Goal: Information Seeking & Learning: Check status

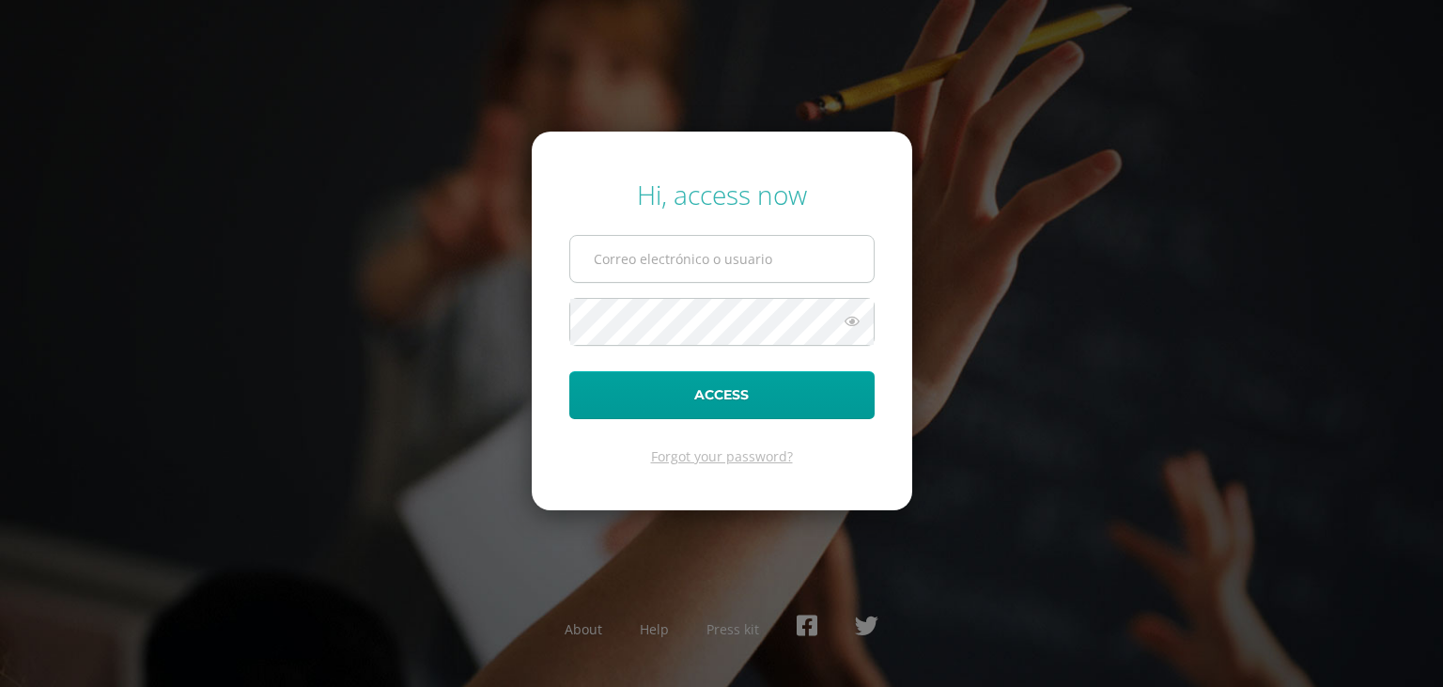
click at [641, 254] on input "text" at bounding box center [722, 259] width 304 height 46
type input "gerardog1988@gmail.com"
click at [569, 371] on button "Access" at bounding box center [721, 395] width 305 height 48
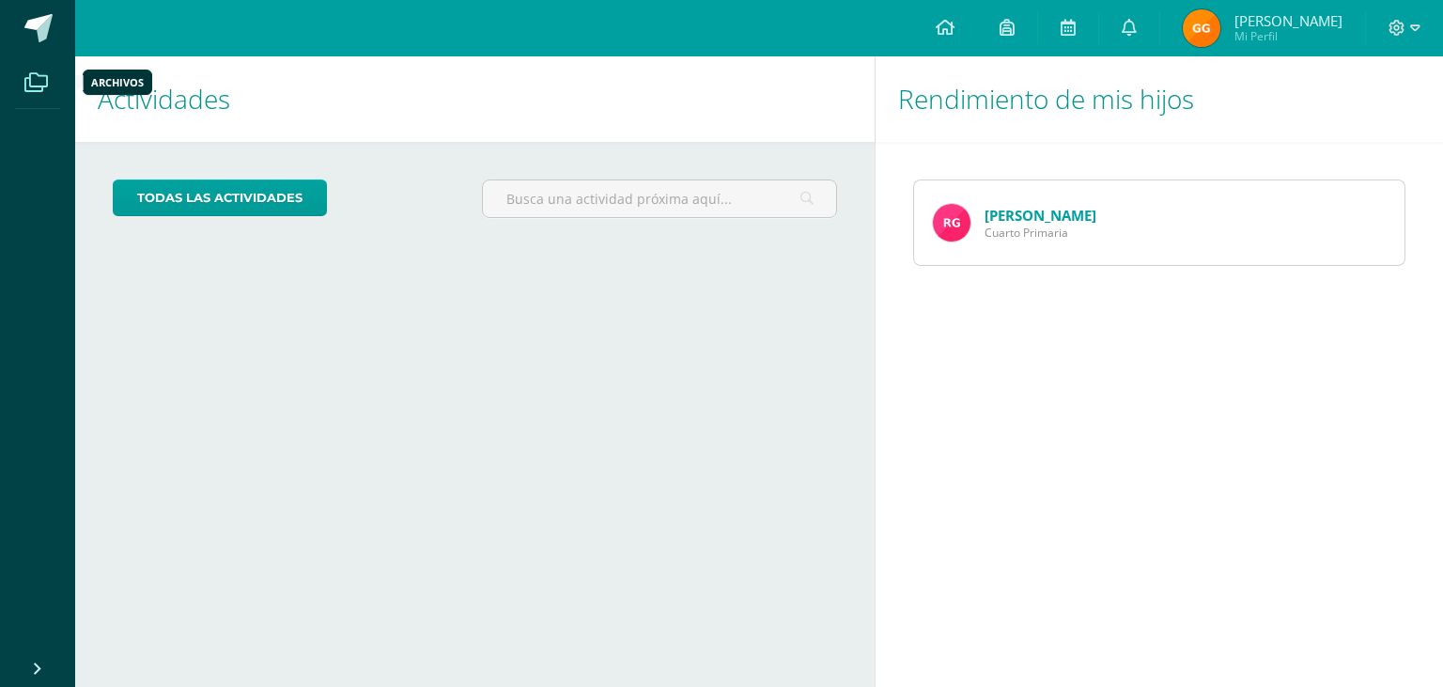
click at [21, 90] on span at bounding box center [36, 82] width 42 height 42
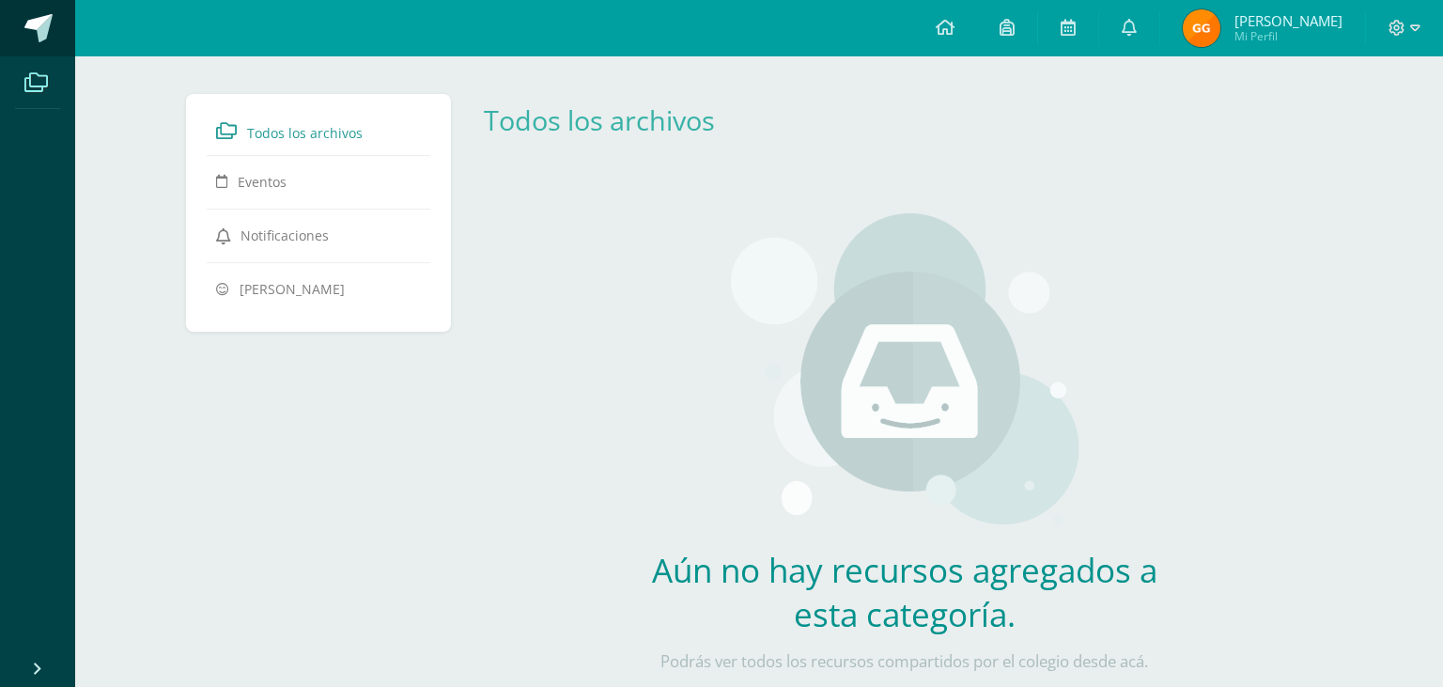
click at [36, 24] on span at bounding box center [38, 28] width 28 height 28
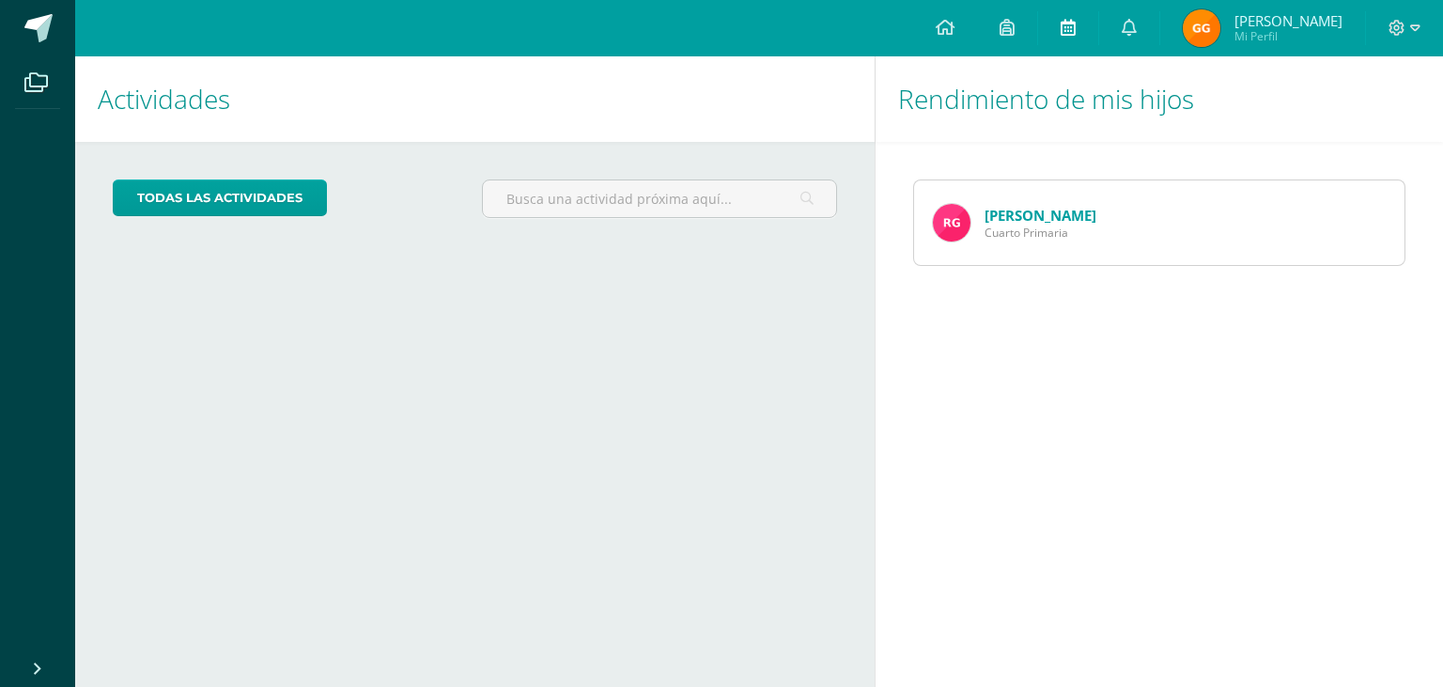
click at [1073, 31] on icon at bounding box center [1068, 27] width 15 height 17
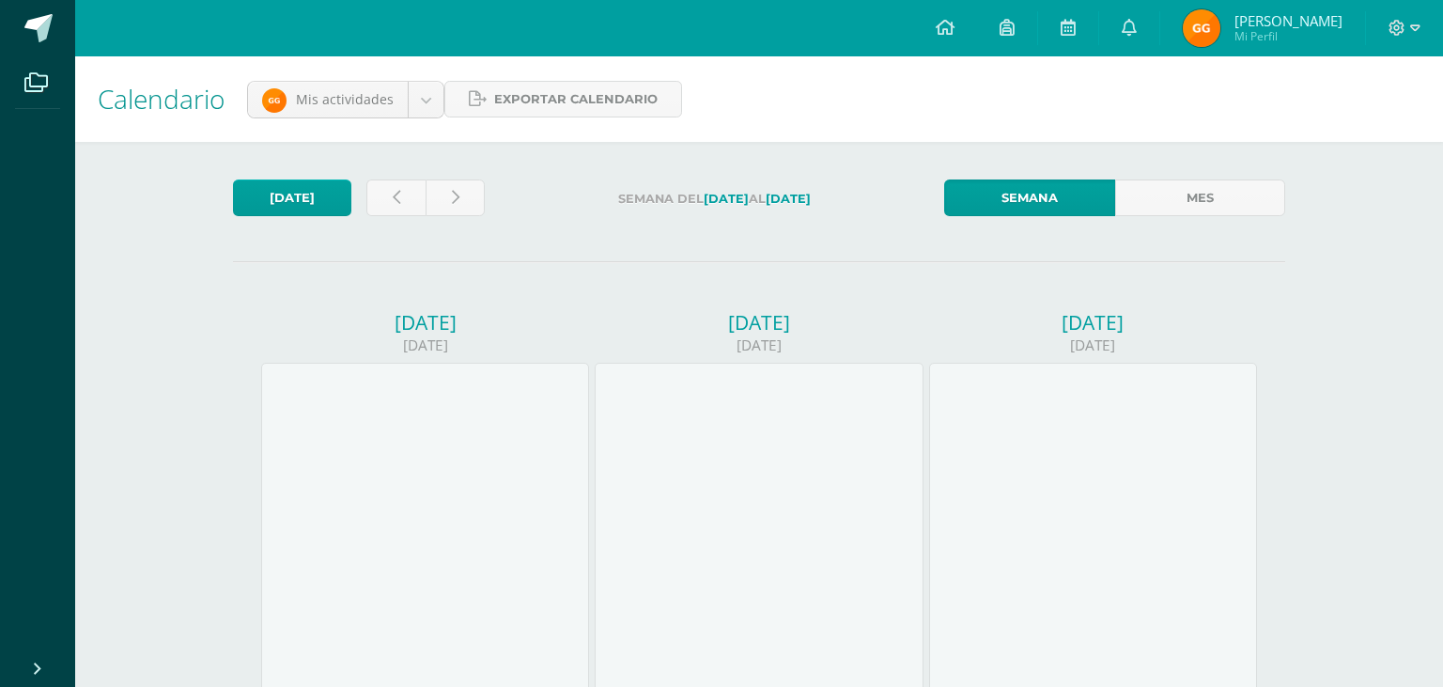
click at [42, 83] on icon at bounding box center [35, 82] width 23 height 19
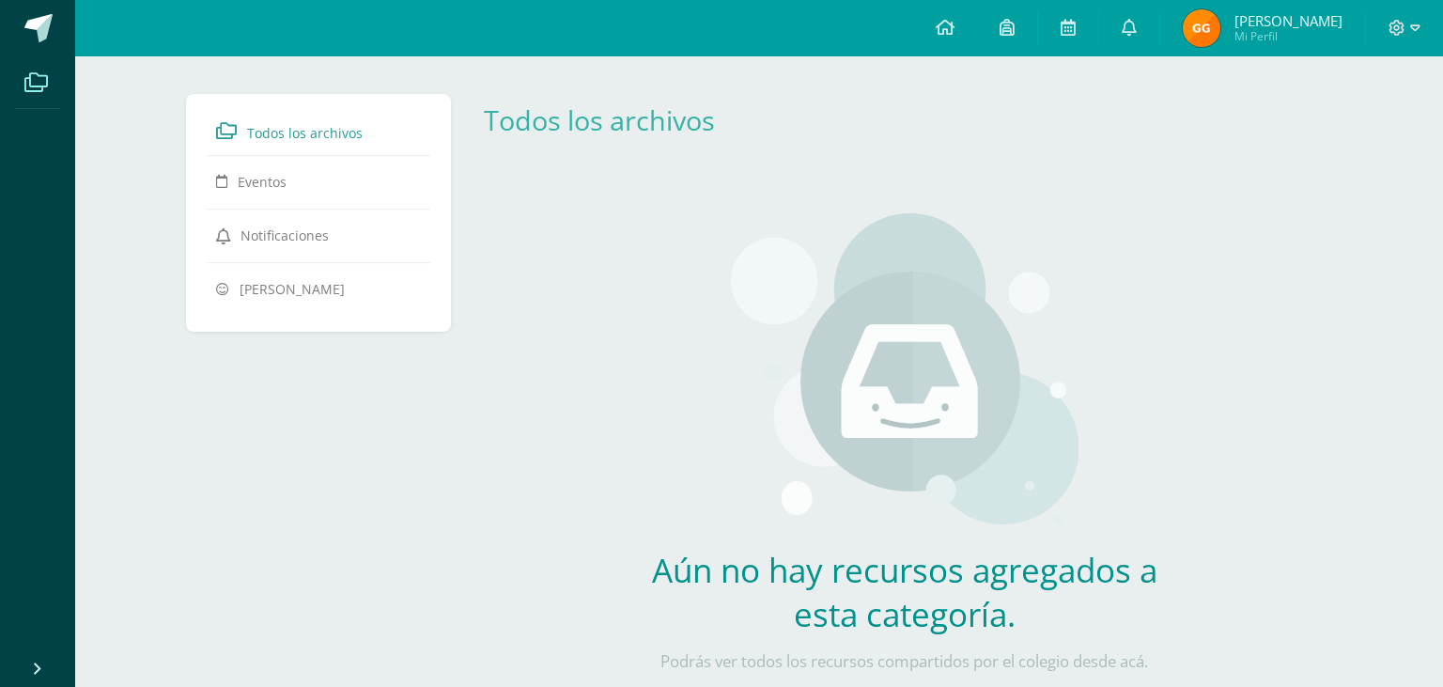
click at [273, 134] on span "Todos los archivos" at bounding box center [305, 133] width 116 height 18
click at [947, 23] on icon at bounding box center [945, 27] width 19 height 17
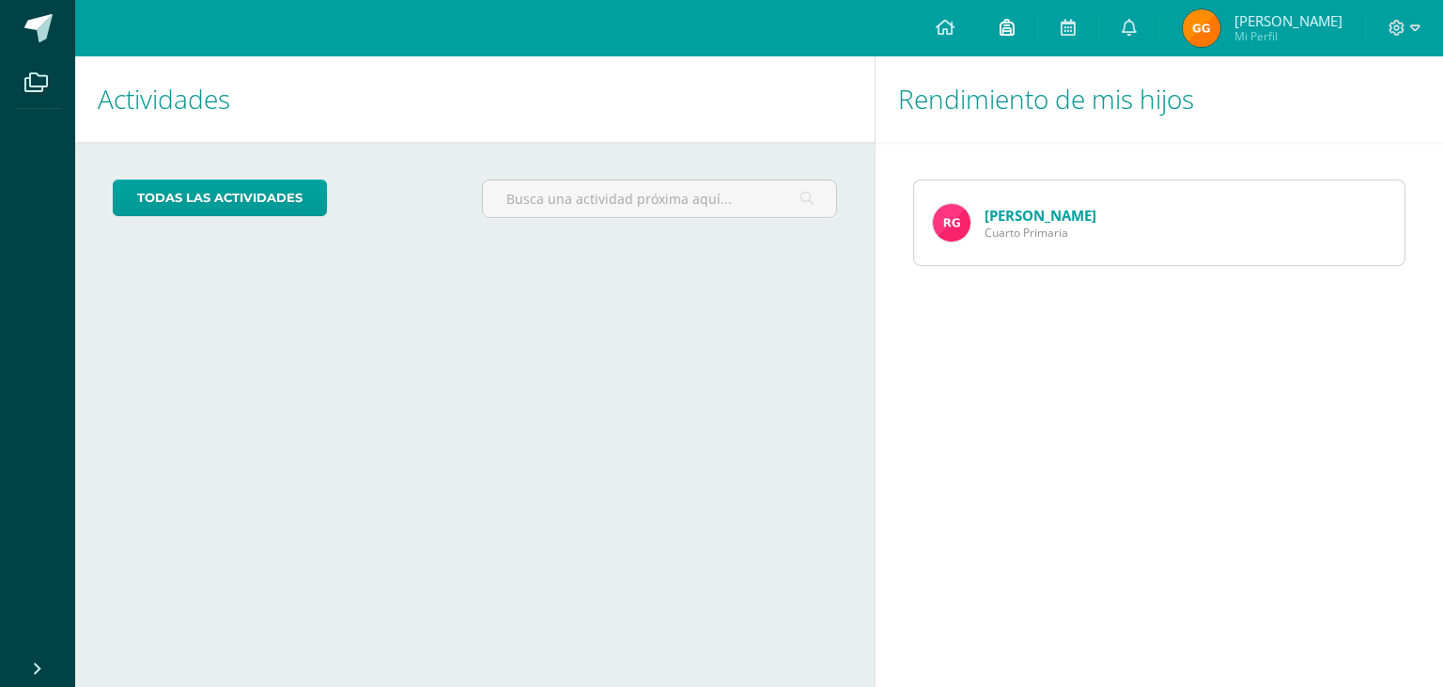
click at [1001, 24] on link at bounding box center [1007, 28] width 60 height 56
click at [1082, 20] on link at bounding box center [1068, 28] width 60 height 56
click at [1130, 23] on icon at bounding box center [1129, 27] width 15 height 17
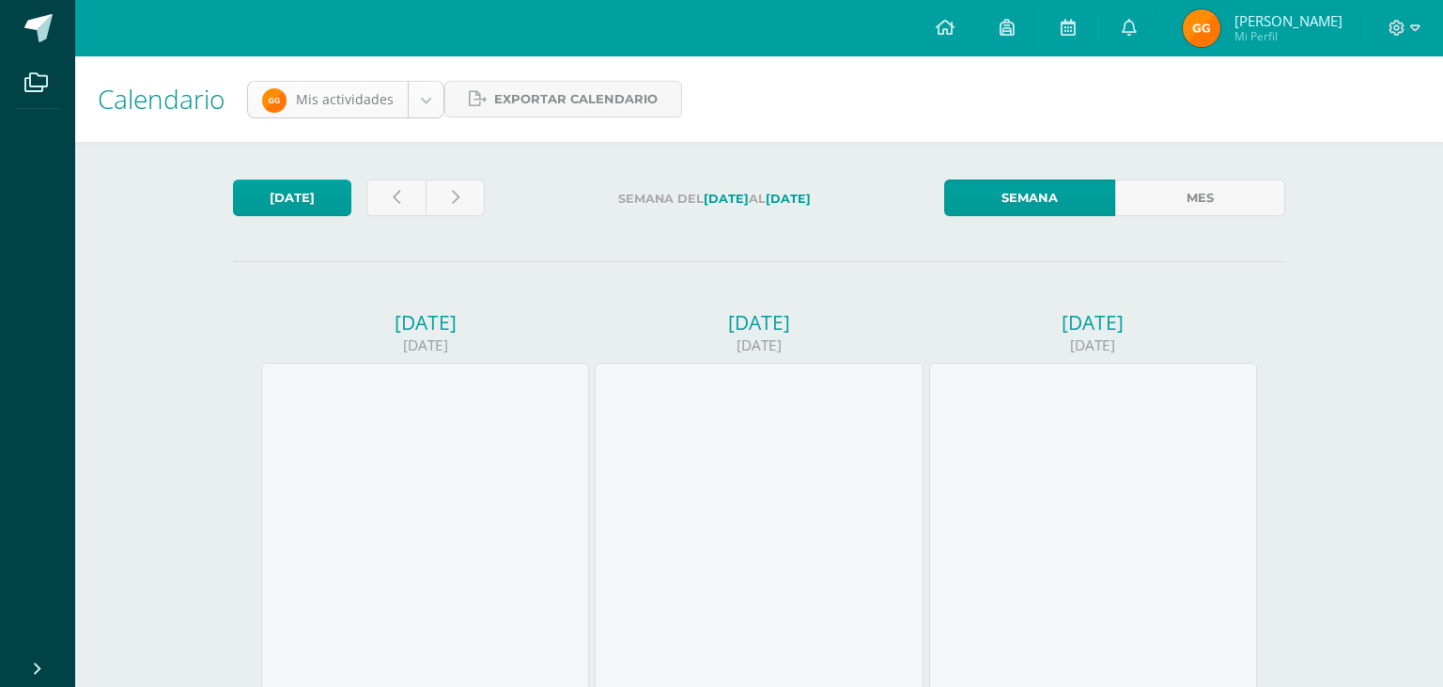
click at [1066, 19] on icon at bounding box center [1068, 27] width 15 height 17
click at [1011, 23] on icon at bounding box center [1007, 27] width 15 height 17
click at [948, 24] on icon at bounding box center [945, 27] width 19 height 17
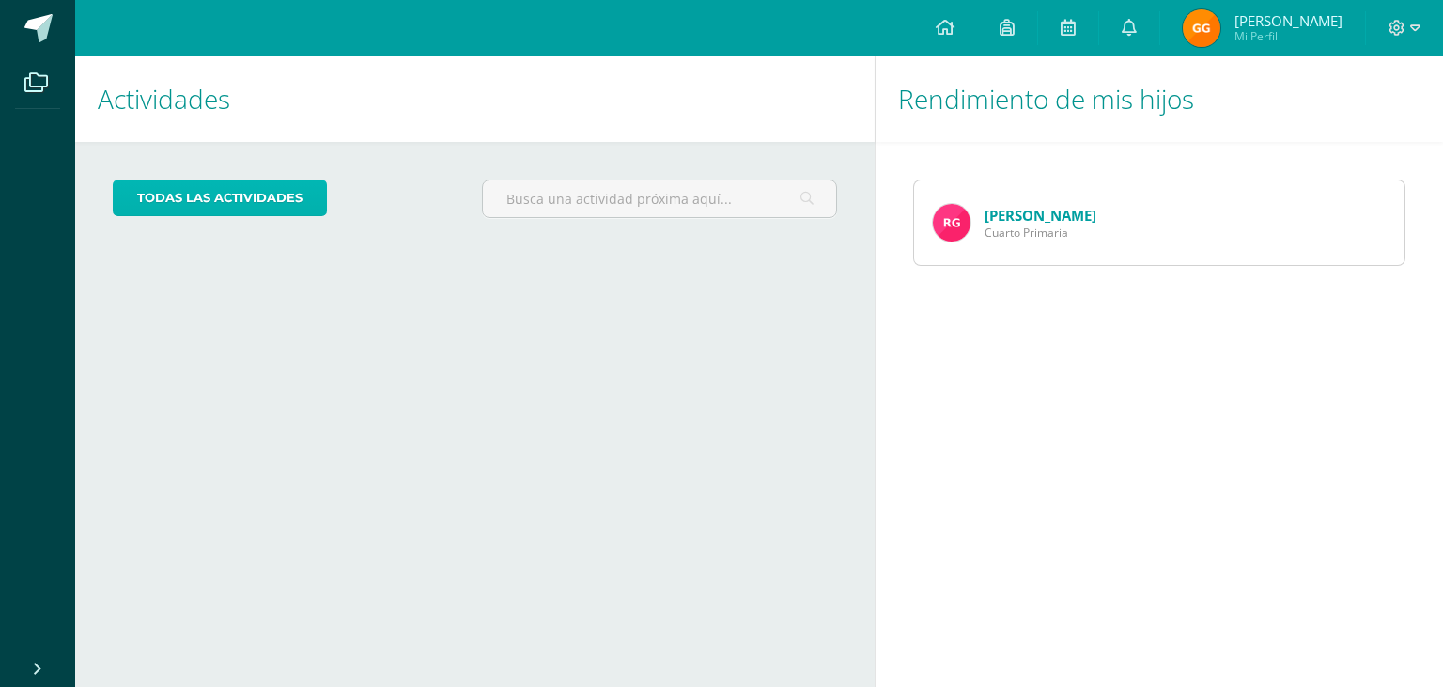
click at [171, 199] on link "todas las Actividades" at bounding box center [220, 197] width 214 height 37
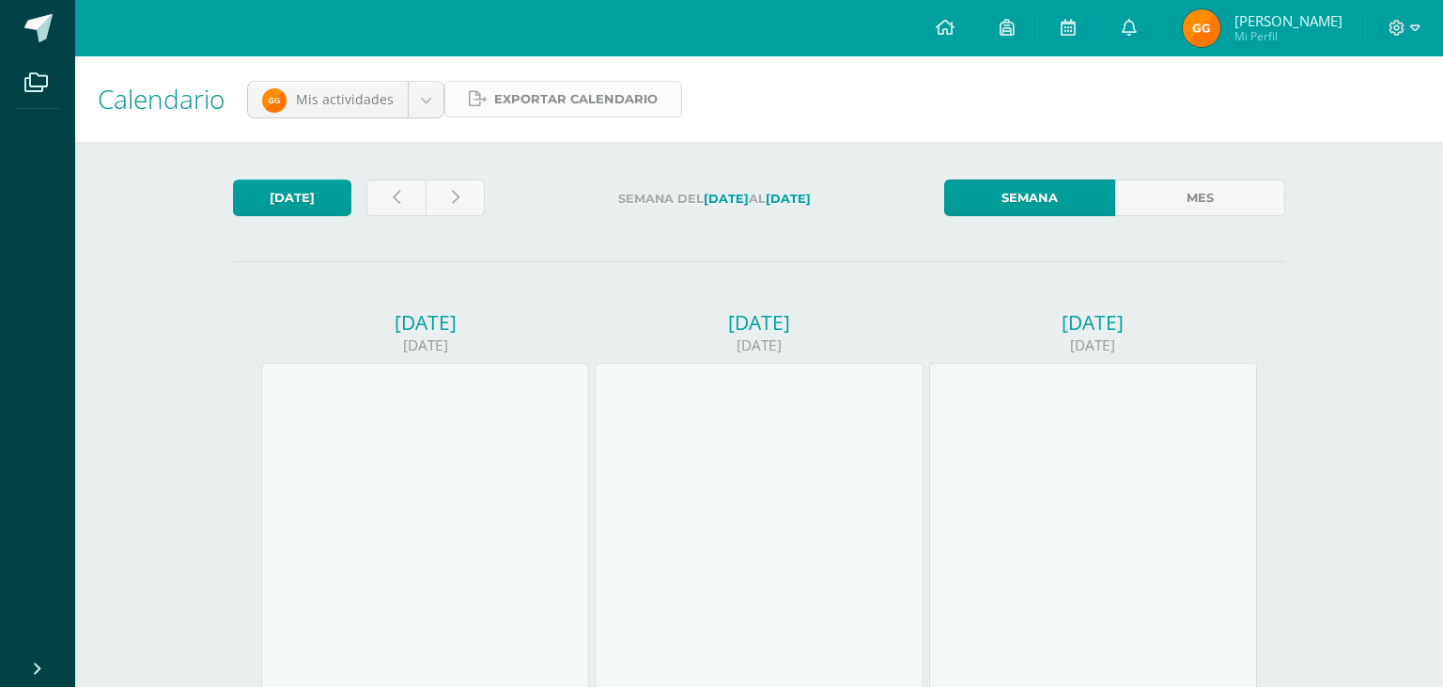
click at [501, 103] on span "Exportar calendario" at bounding box center [576, 99] width 164 height 35
click at [1196, 205] on link "Mes" at bounding box center [1200, 197] width 170 height 37
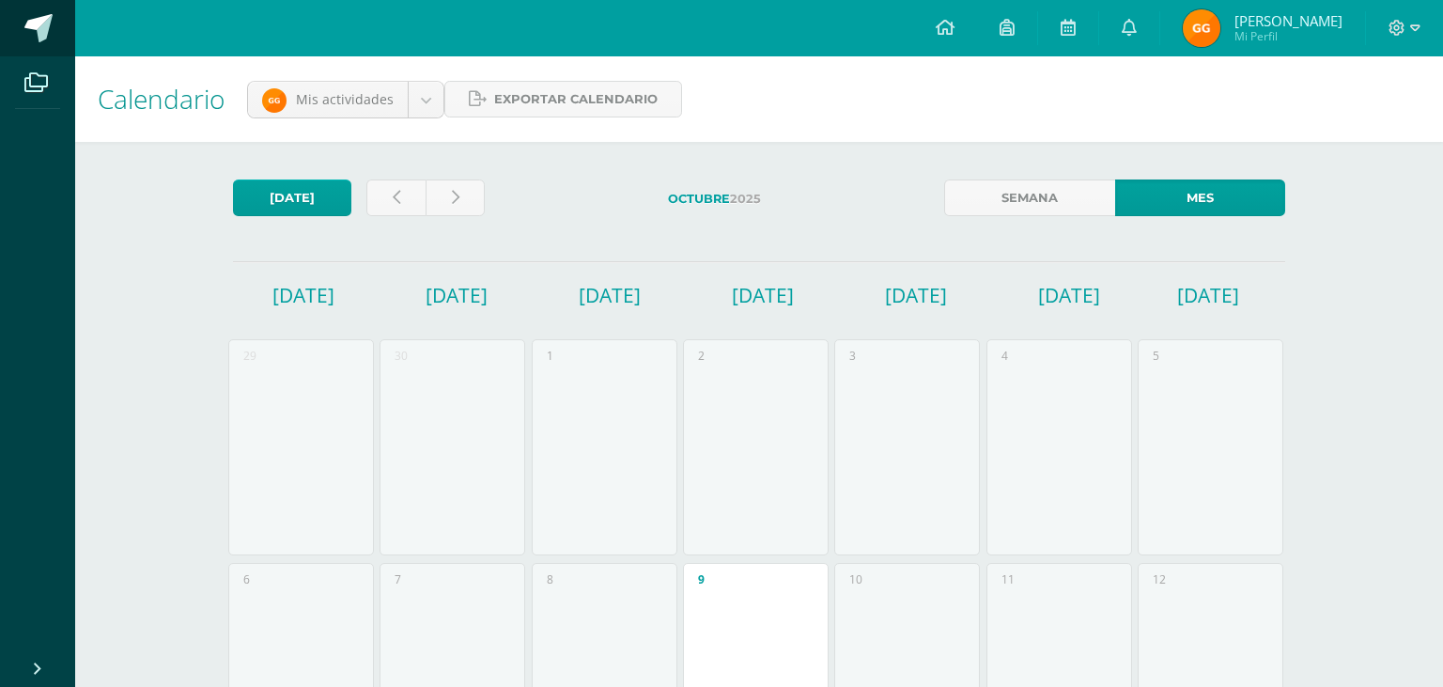
click at [30, 18] on span at bounding box center [38, 28] width 28 height 28
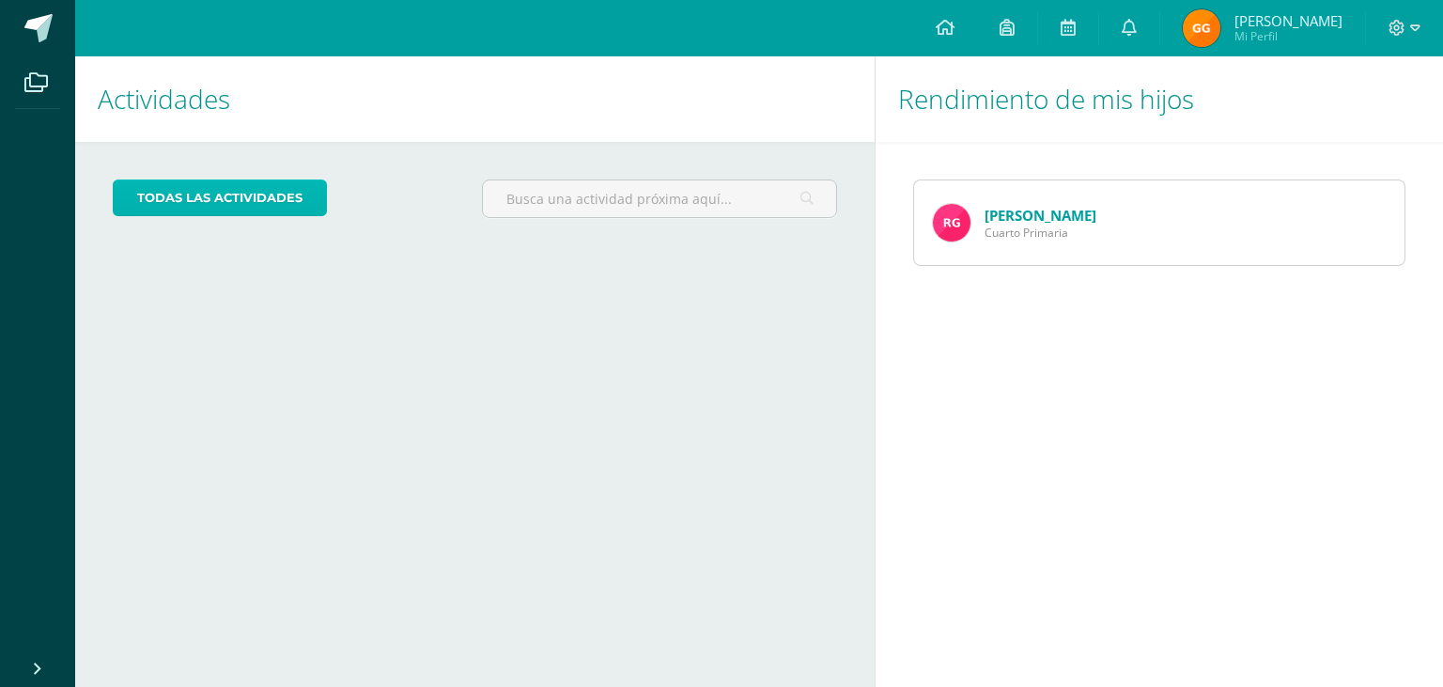
click at [286, 197] on link "todas las Actividades" at bounding box center [220, 197] width 214 height 37
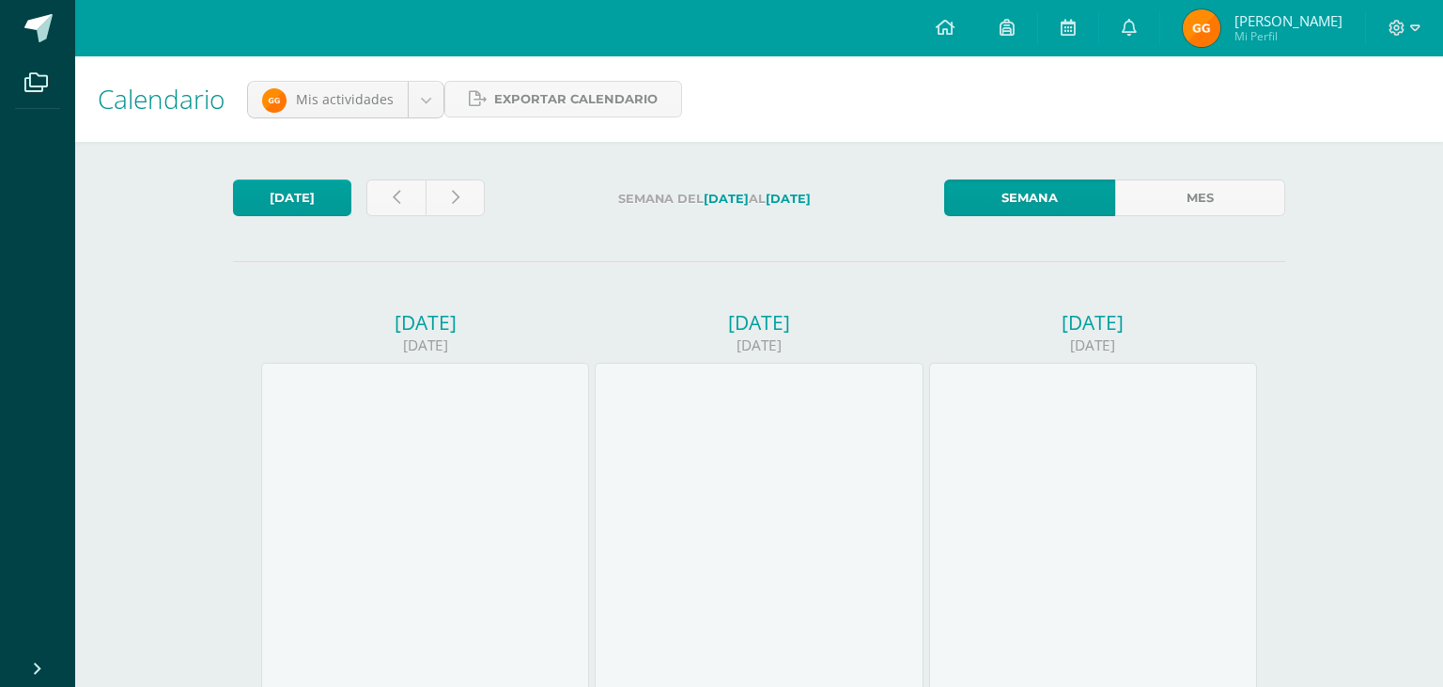
click at [405, 199] on link at bounding box center [395, 197] width 59 height 37
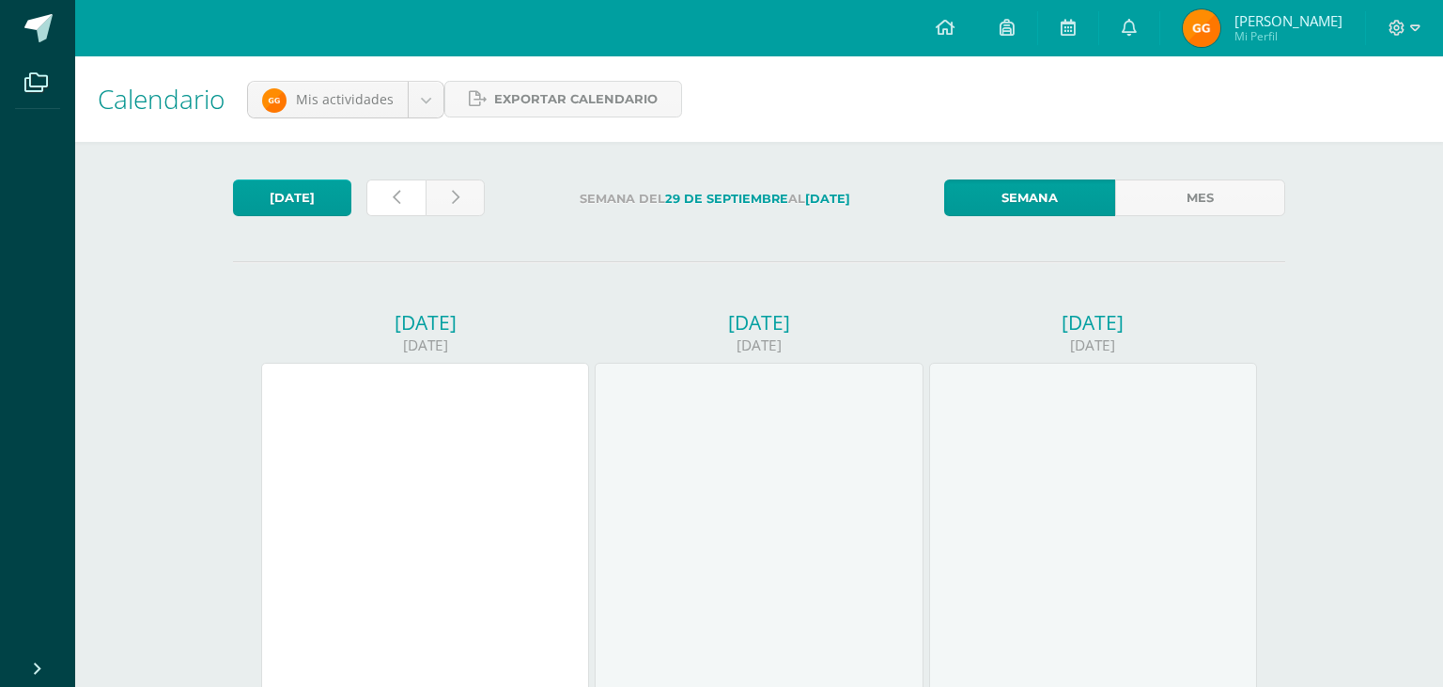
click at [405, 199] on link at bounding box center [395, 197] width 59 height 37
click at [1010, 24] on icon at bounding box center [1007, 27] width 15 height 17
click at [952, 25] on icon at bounding box center [945, 27] width 19 height 17
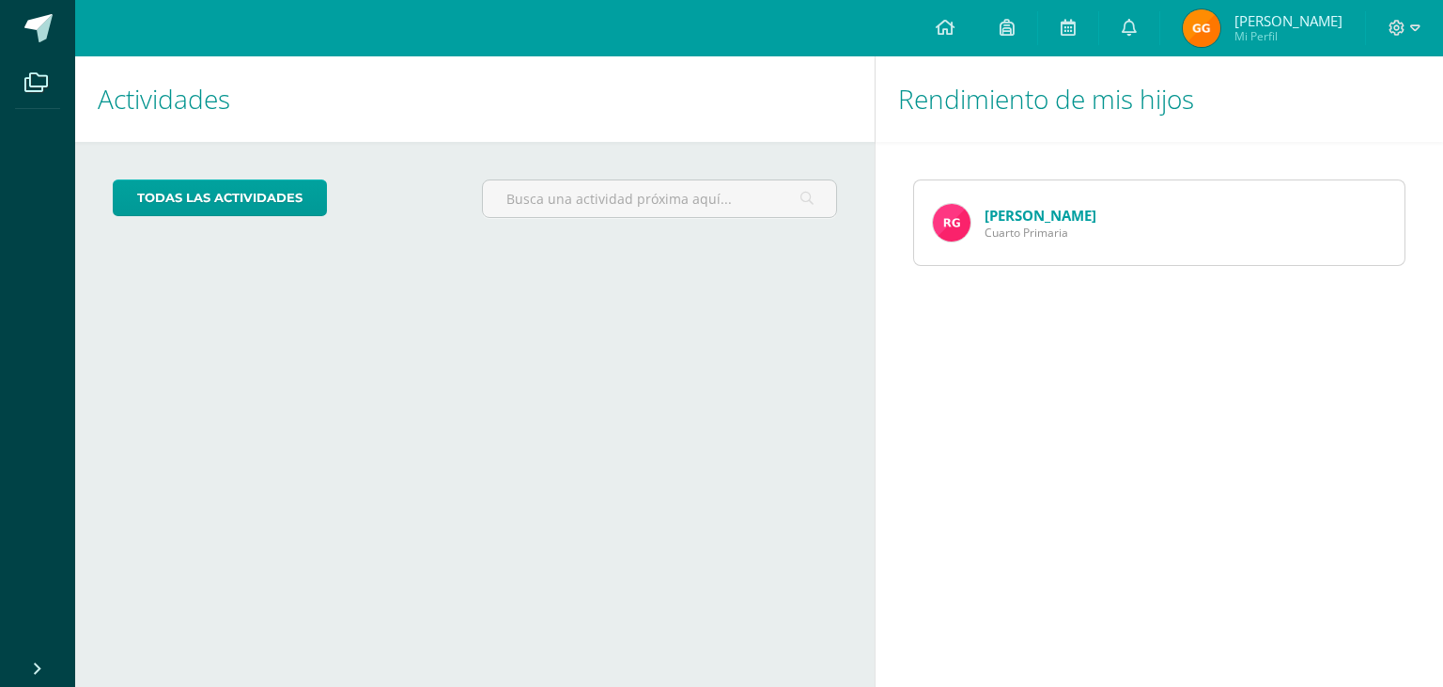
click at [1296, 28] on span "[PERSON_NAME]" at bounding box center [1289, 20] width 108 height 19
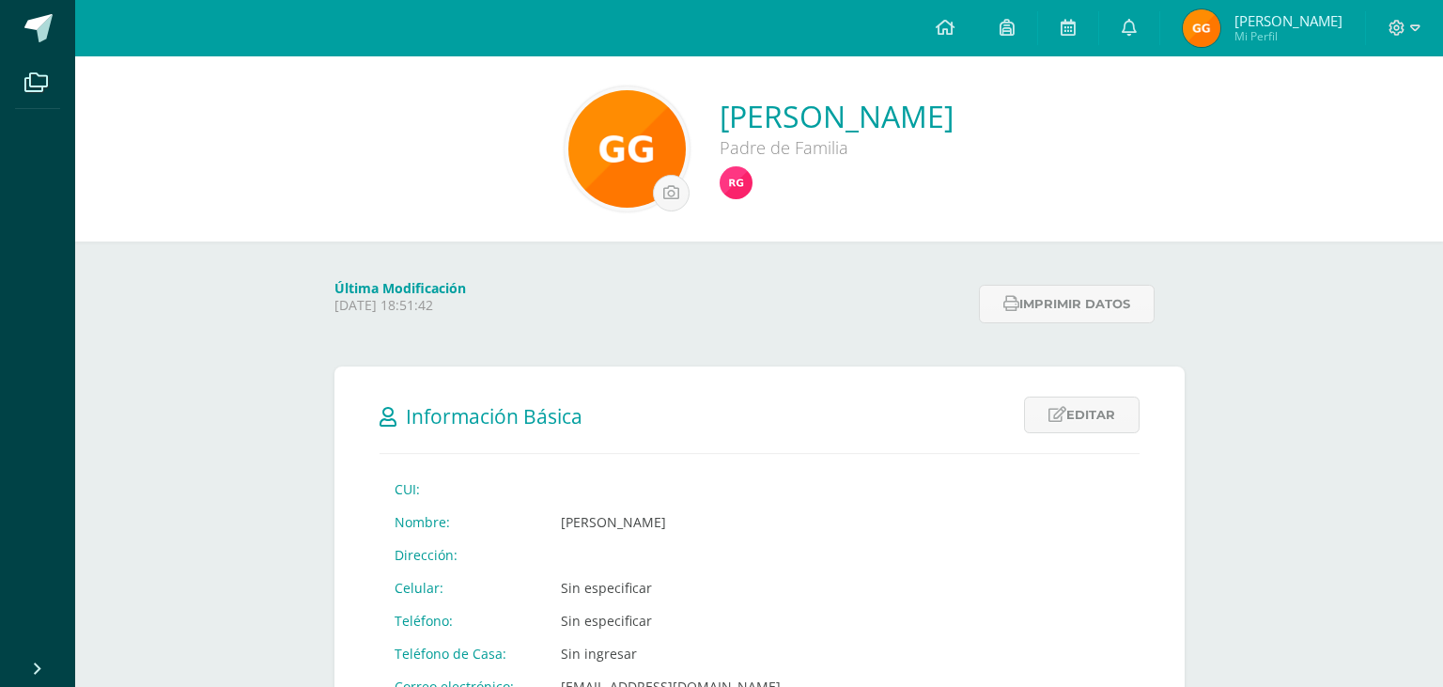
click at [1202, 23] on img at bounding box center [1202, 28] width 38 height 38
click at [1073, 26] on icon at bounding box center [1068, 27] width 15 height 17
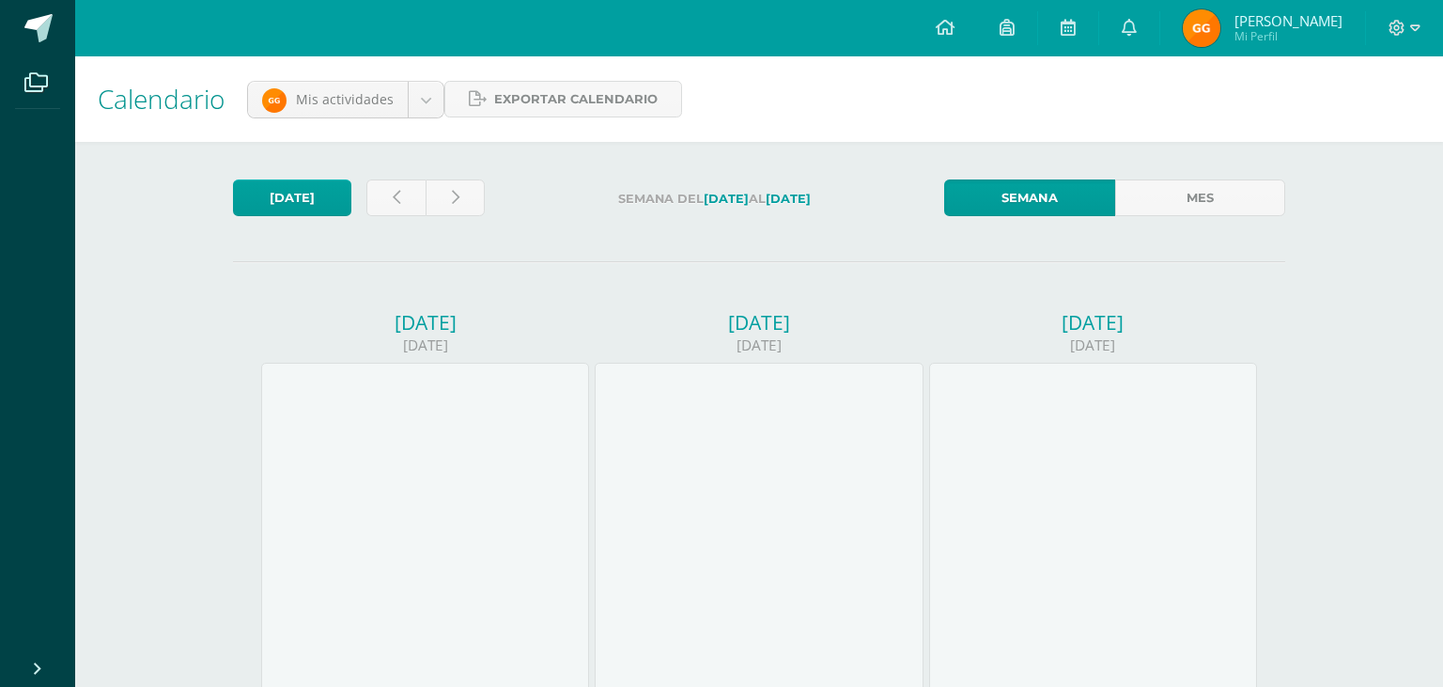
click at [1275, 36] on span "Mi Perfil" at bounding box center [1289, 36] width 108 height 16
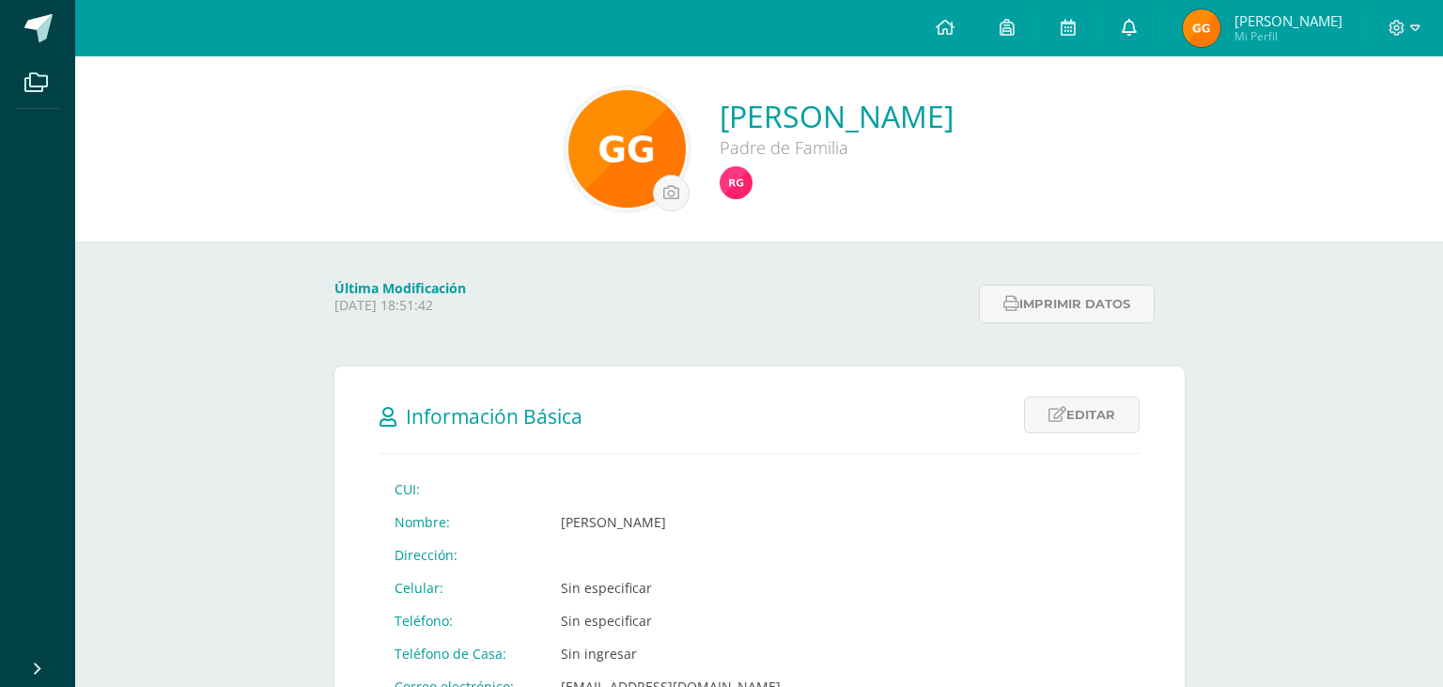
click at [1133, 21] on icon at bounding box center [1129, 27] width 15 height 17
click at [1061, 17] on link at bounding box center [1068, 28] width 60 height 56
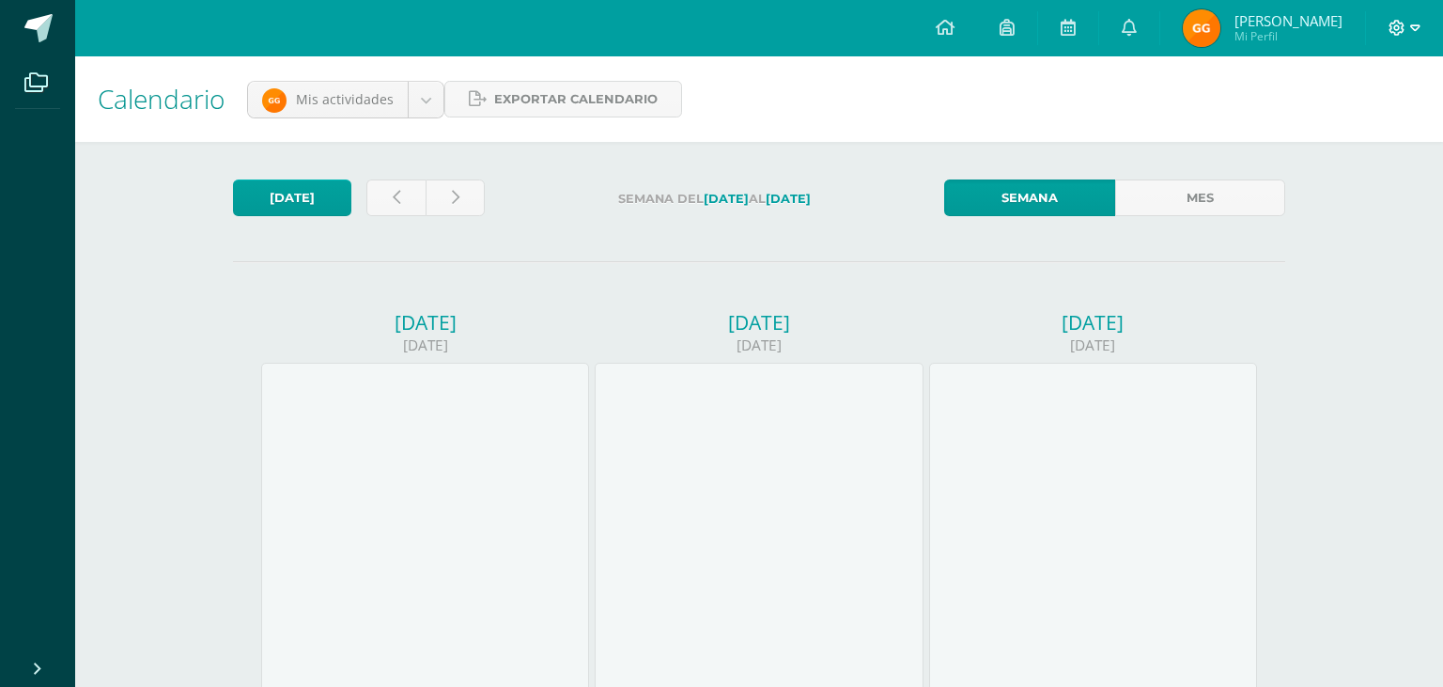
click at [1394, 23] on icon at bounding box center [1397, 28] width 17 height 17
click at [1012, 25] on icon at bounding box center [1007, 27] width 15 height 17
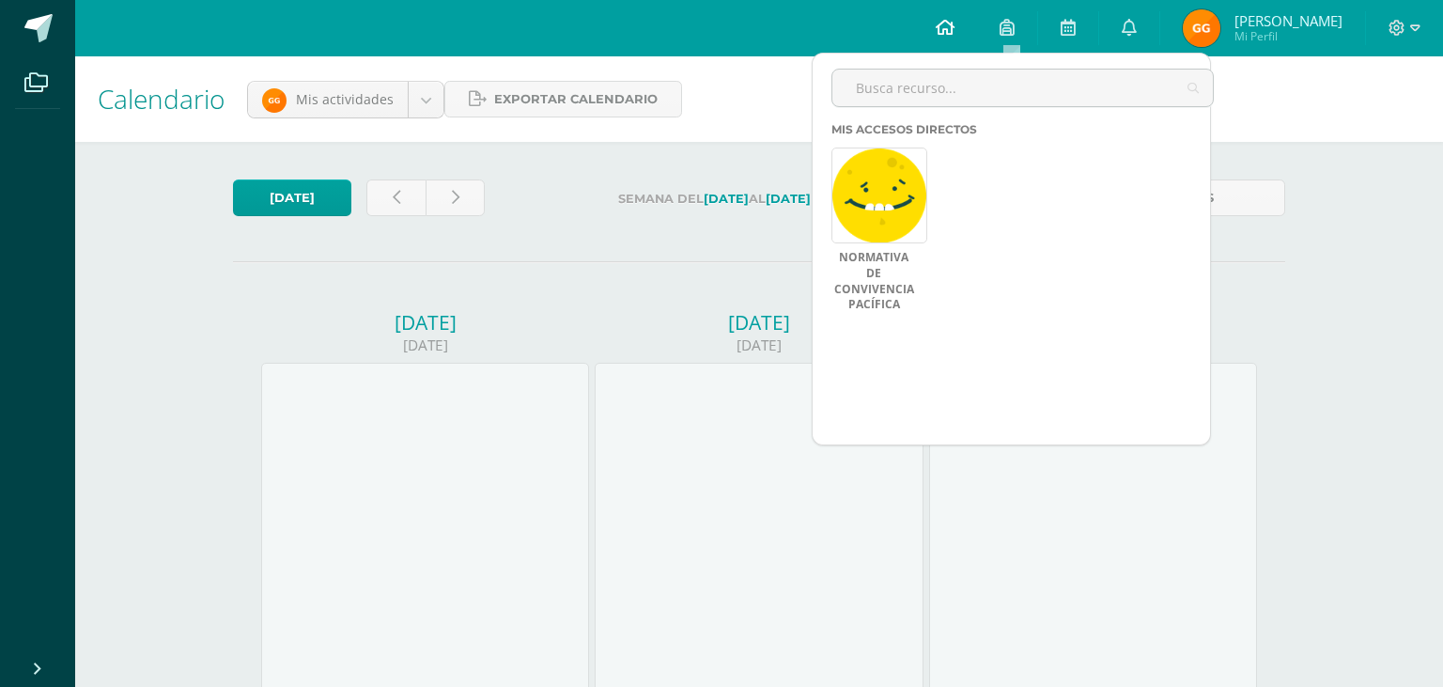
click at [951, 24] on icon at bounding box center [945, 27] width 19 height 17
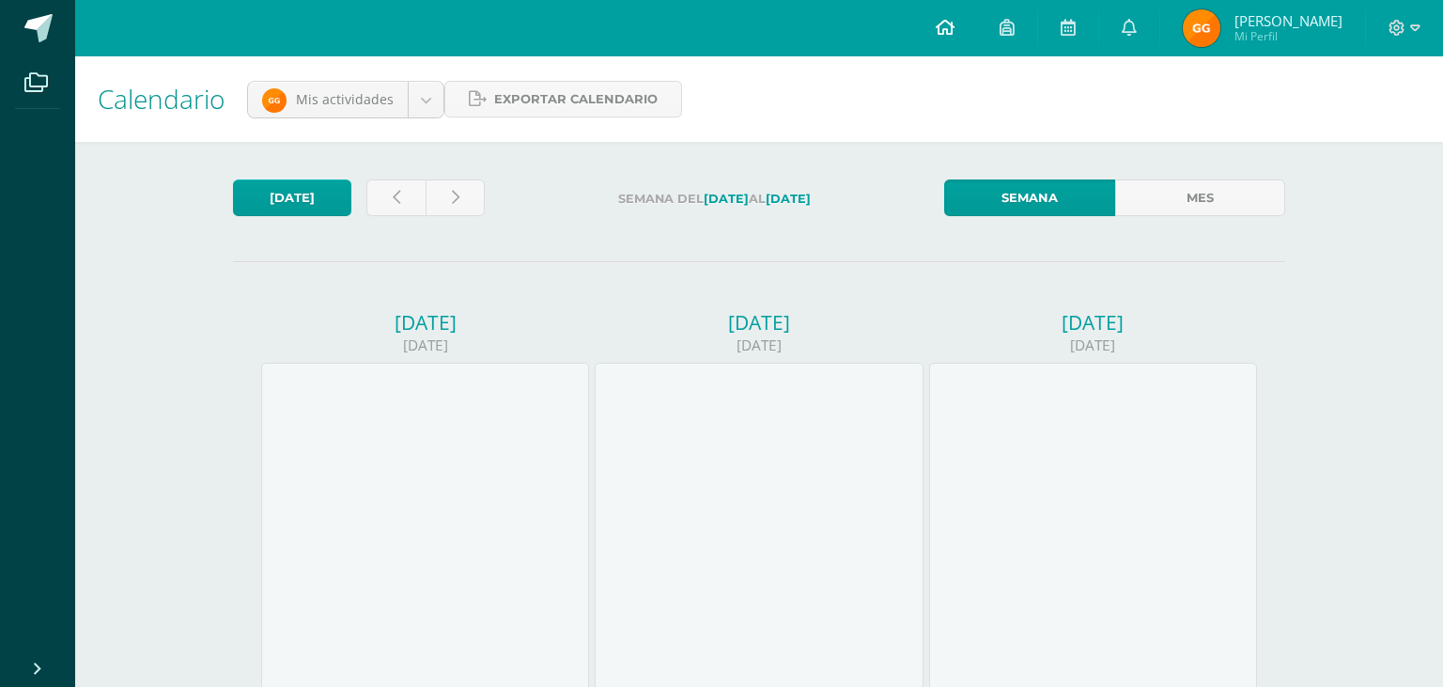
click at [951, 24] on icon at bounding box center [945, 27] width 19 height 17
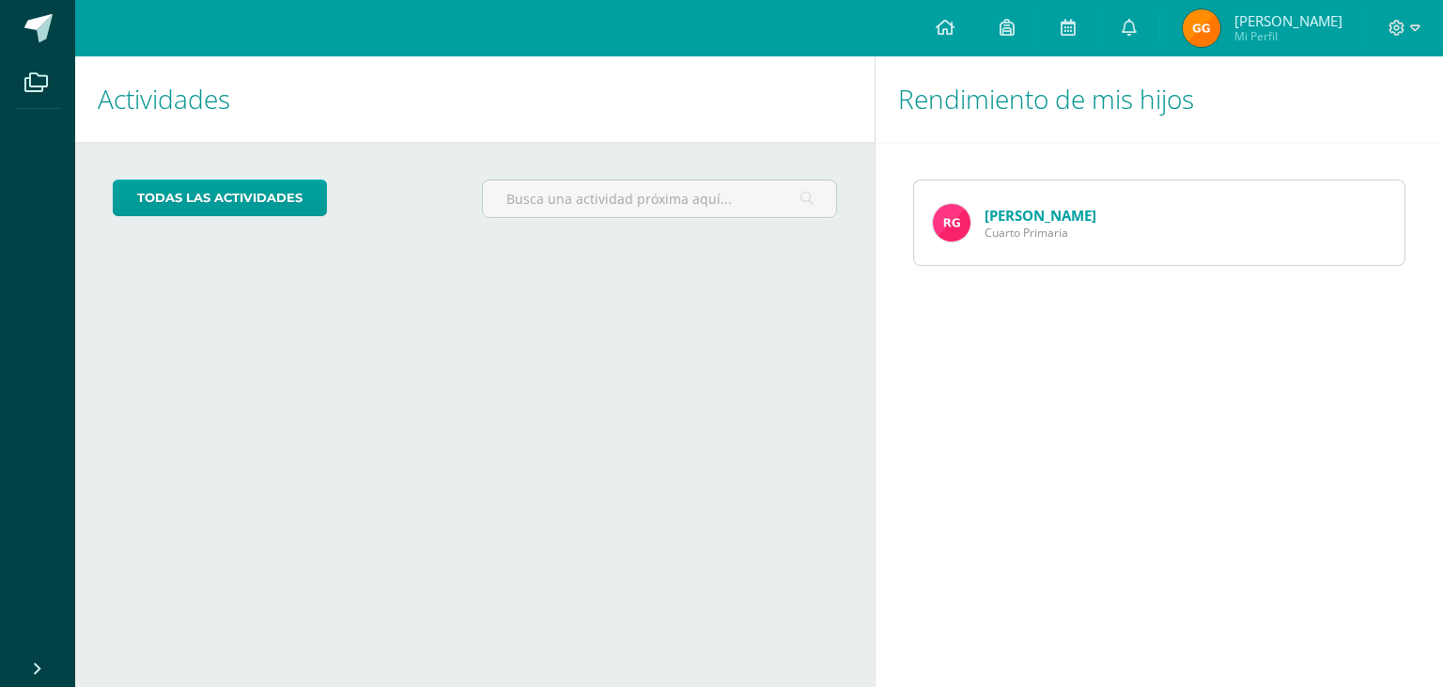
click at [1024, 214] on link "[PERSON_NAME]" at bounding box center [1041, 215] width 112 height 19
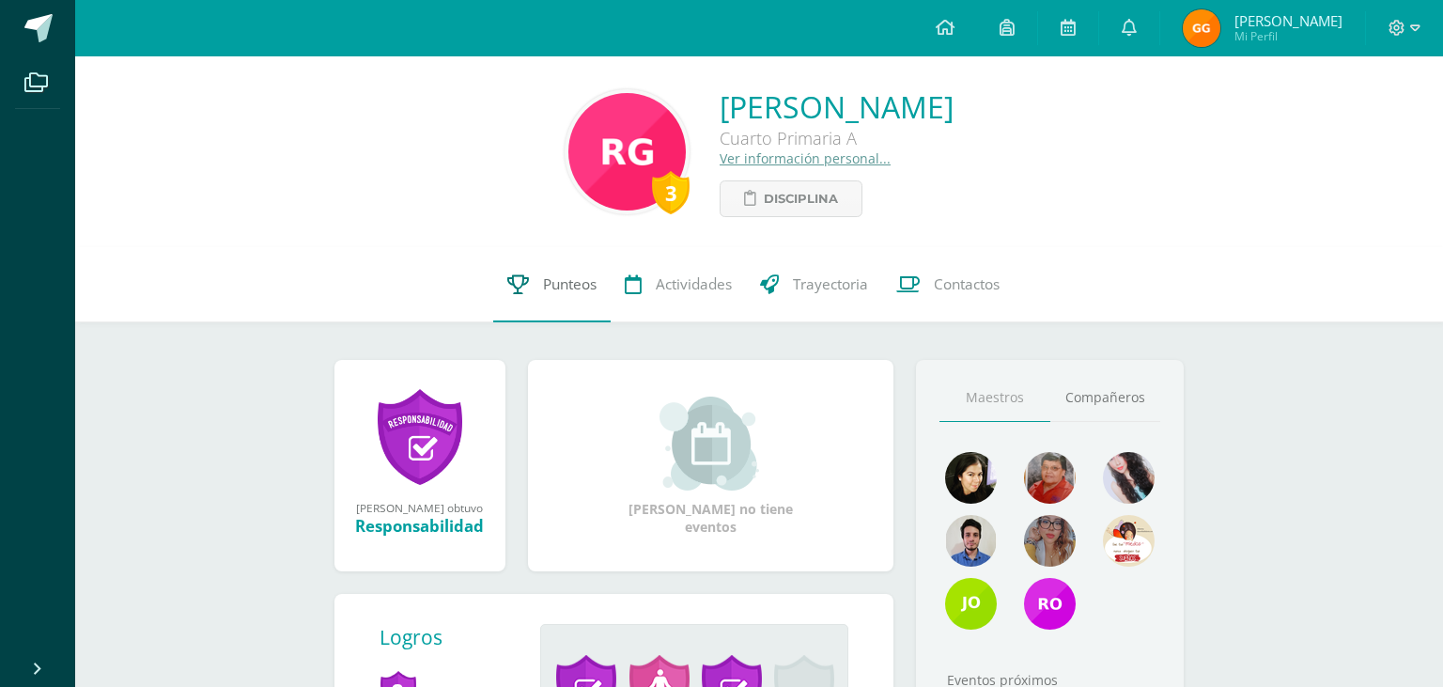
click at [566, 286] on span "Punteos" at bounding box center [570, 284] width 54 height 20
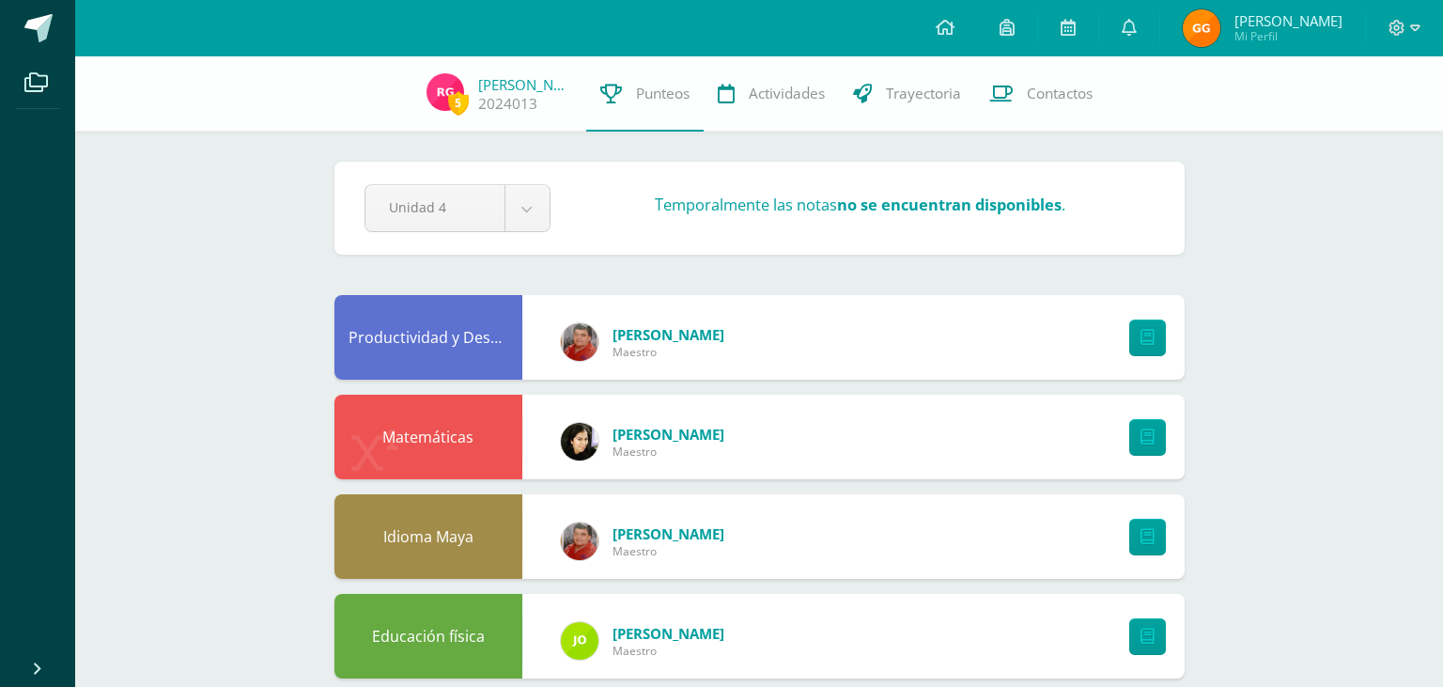
click at [566, 300] on div "[PERSON_NAME]" at bounding box center [642, 342] width 201 height 85
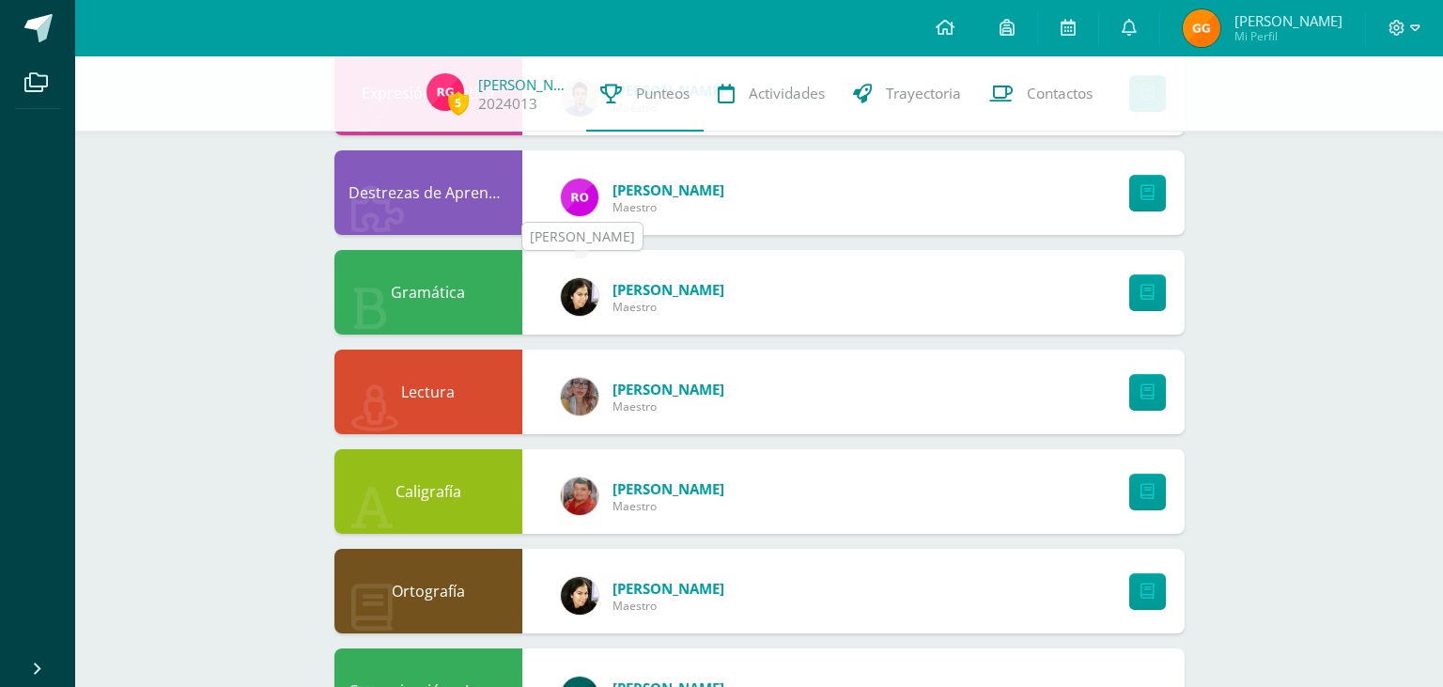
scroll to position [1191, 0]
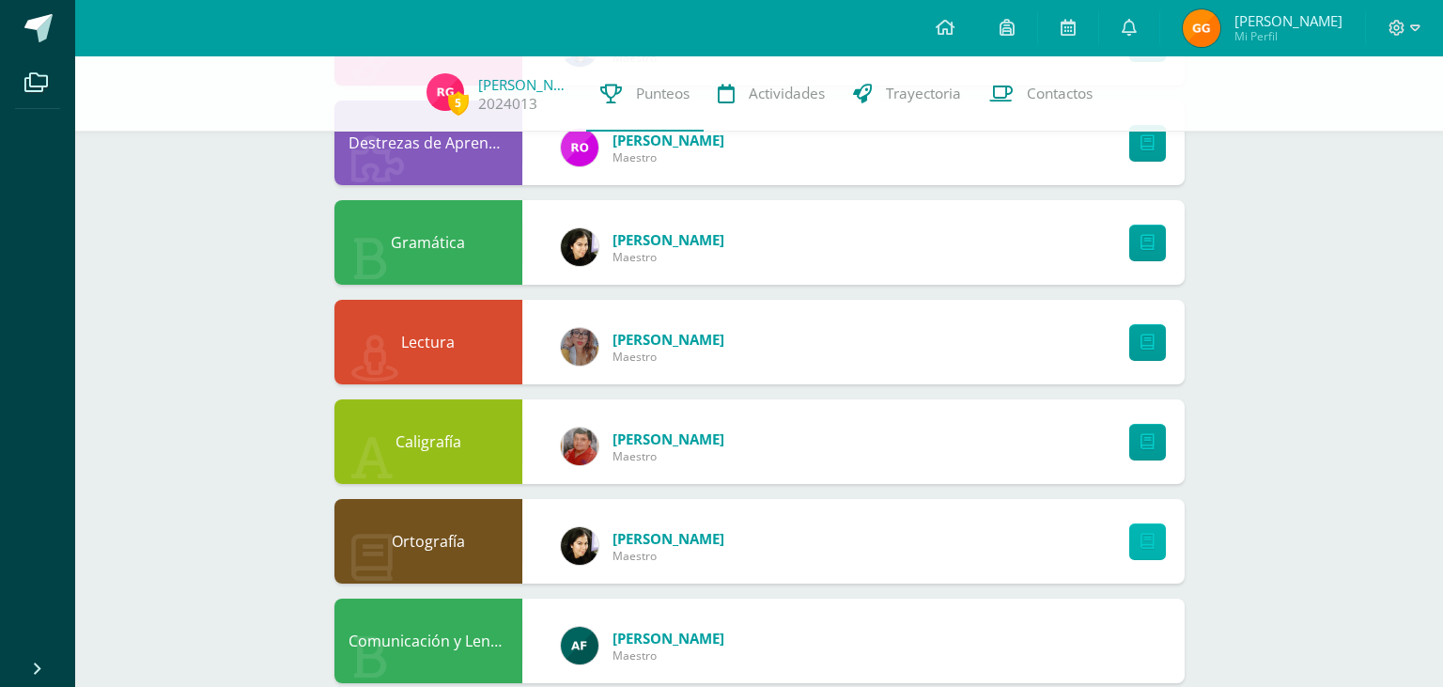
click at [1151, 534] on icon at bounding box center [1148, 542] width 14 height 16
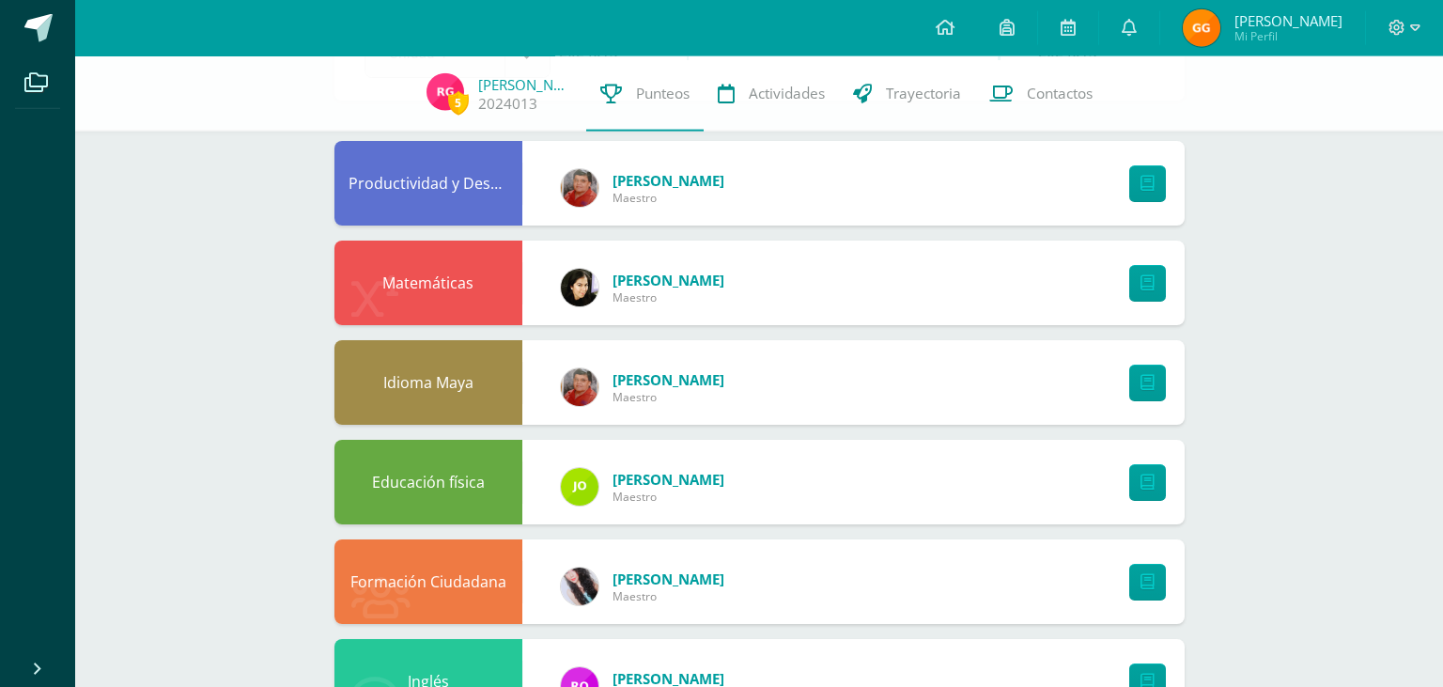
scroll to position [99, 0]
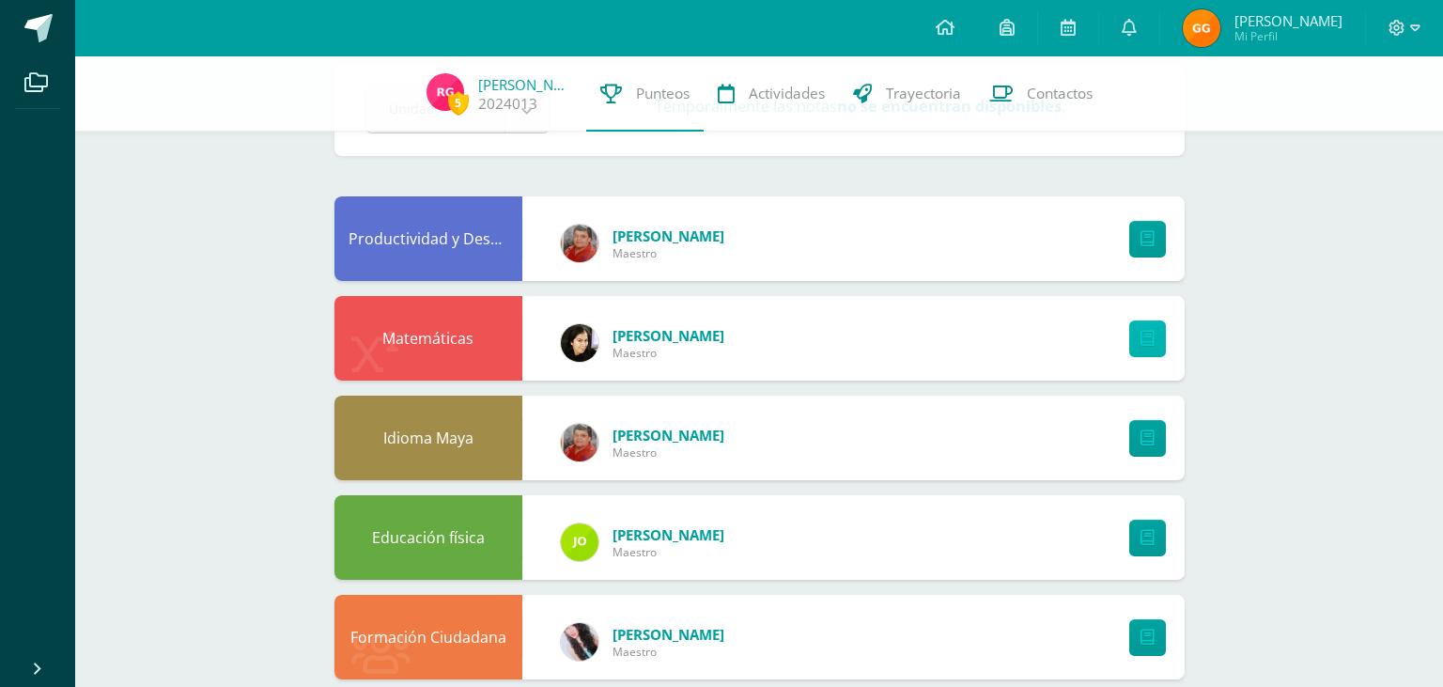
click at [1144, 331] on icon at bounding box center [1148, 339] width 14 height 16
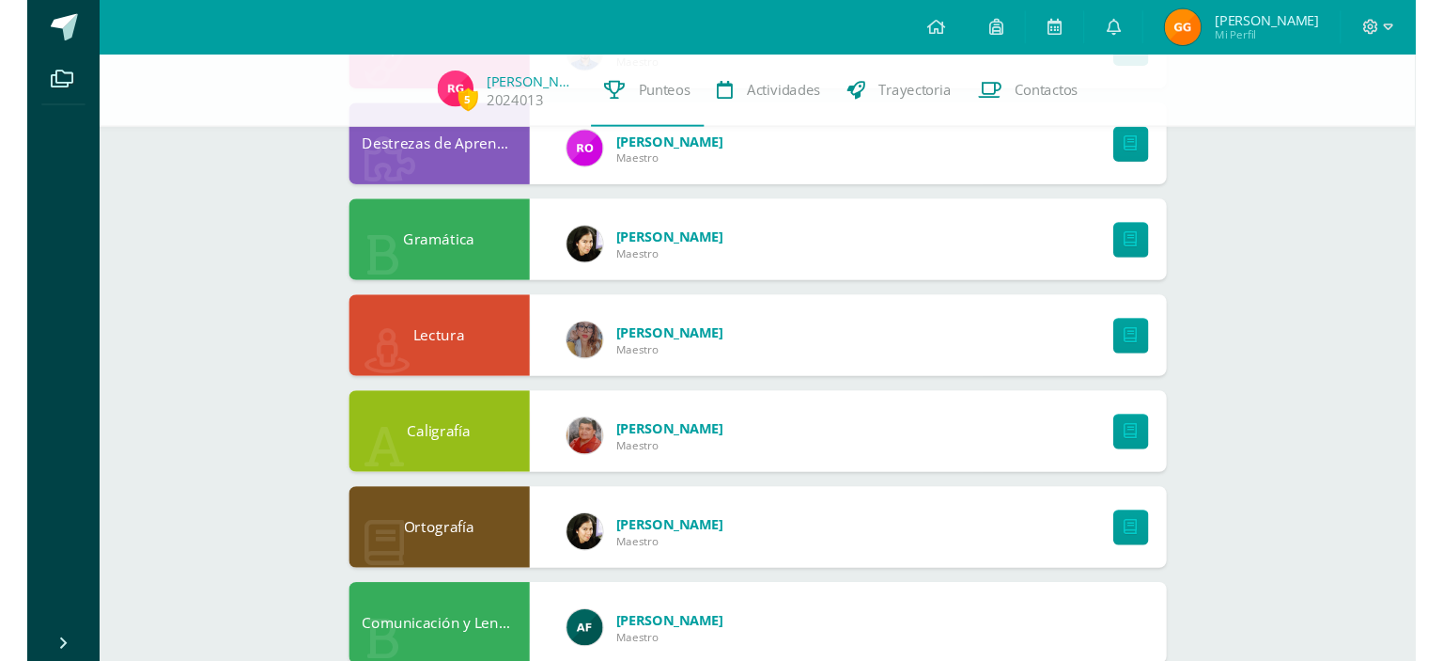
scroll to position [1191, 0]
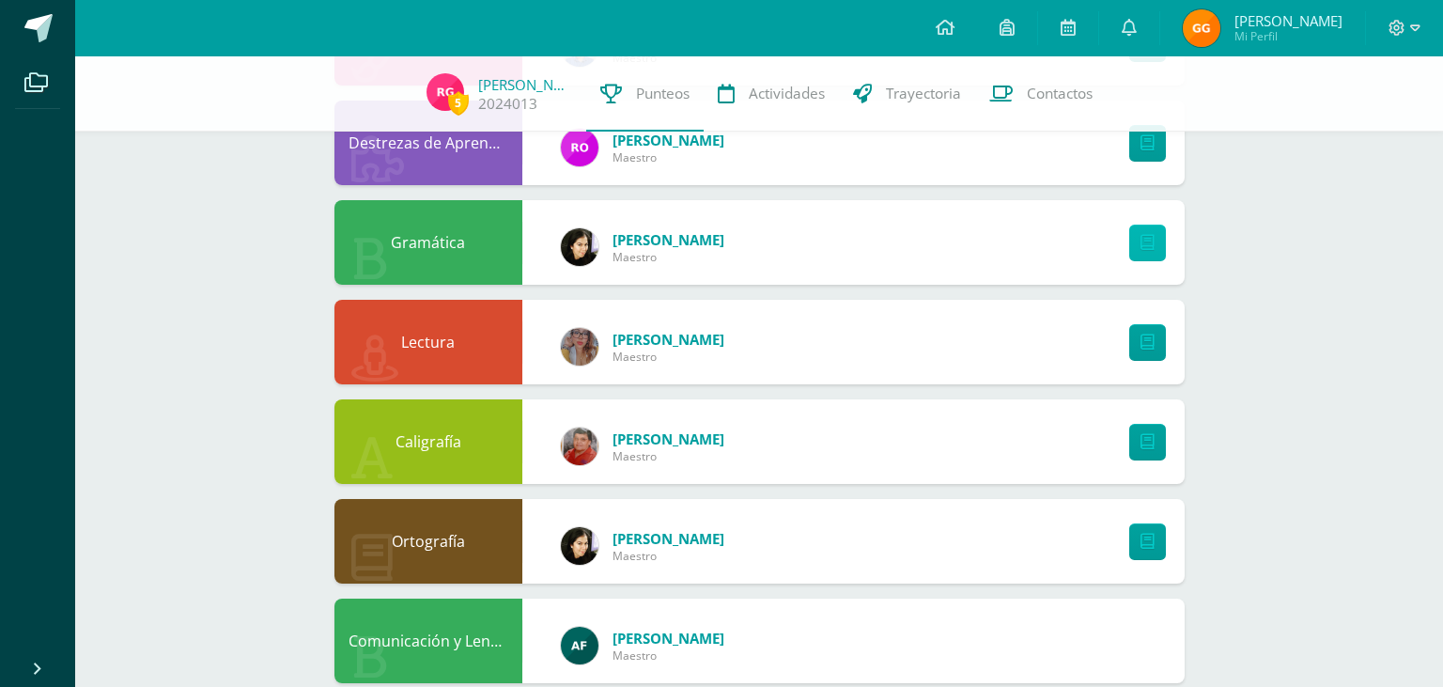
click at [1152, 235] on link at bounding box center [1148, 243] width 37 height 37
